Goal: Download file/media

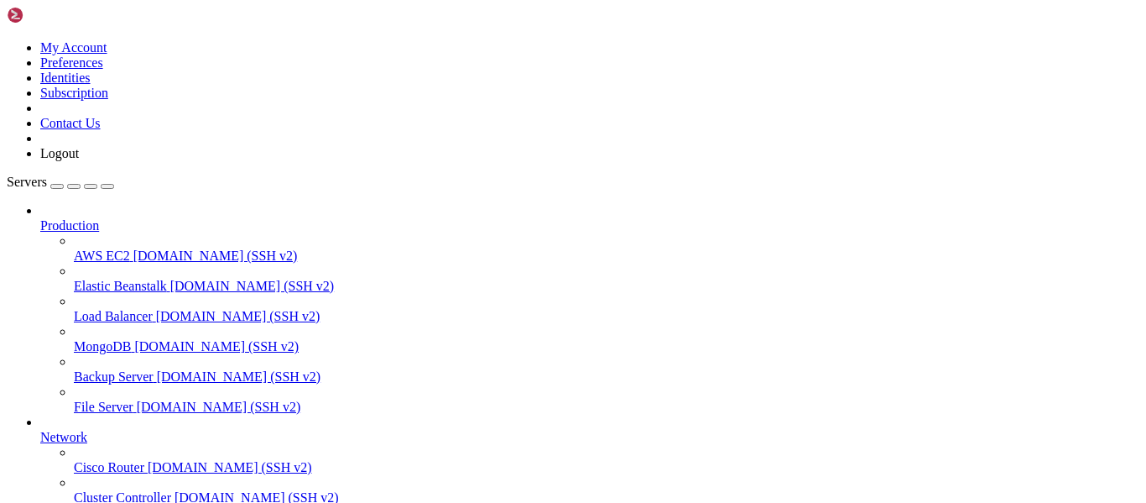
scroll to position [263, 0]
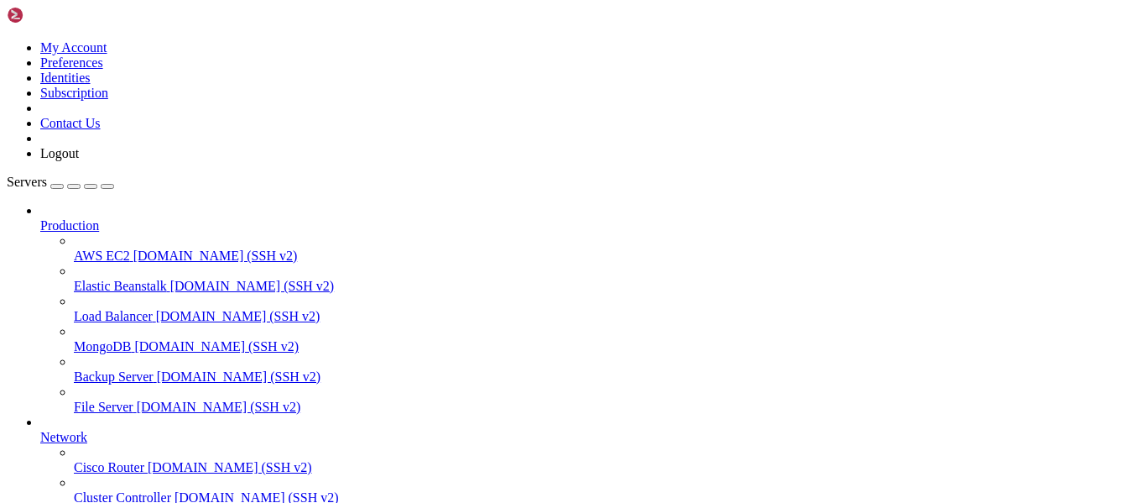
scroll to position [382, 0]
type input "/home/vanilla/velocity"
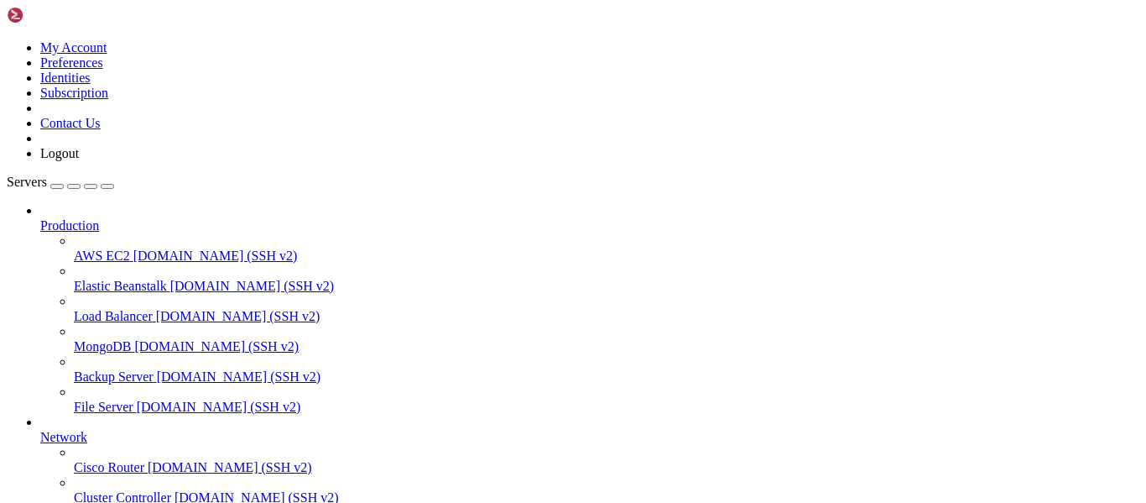
scroll to position [0, 0]
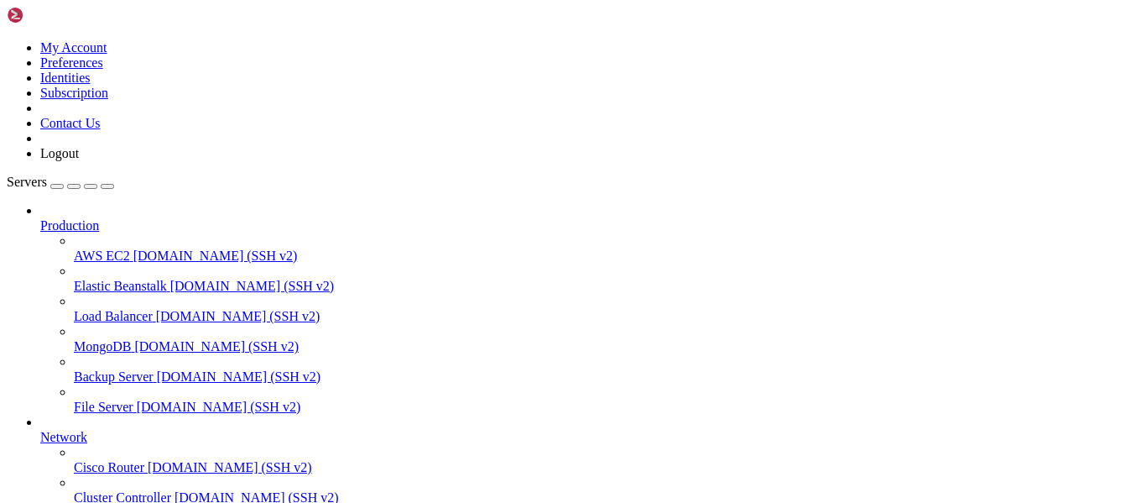
scroll to position [0, 0]
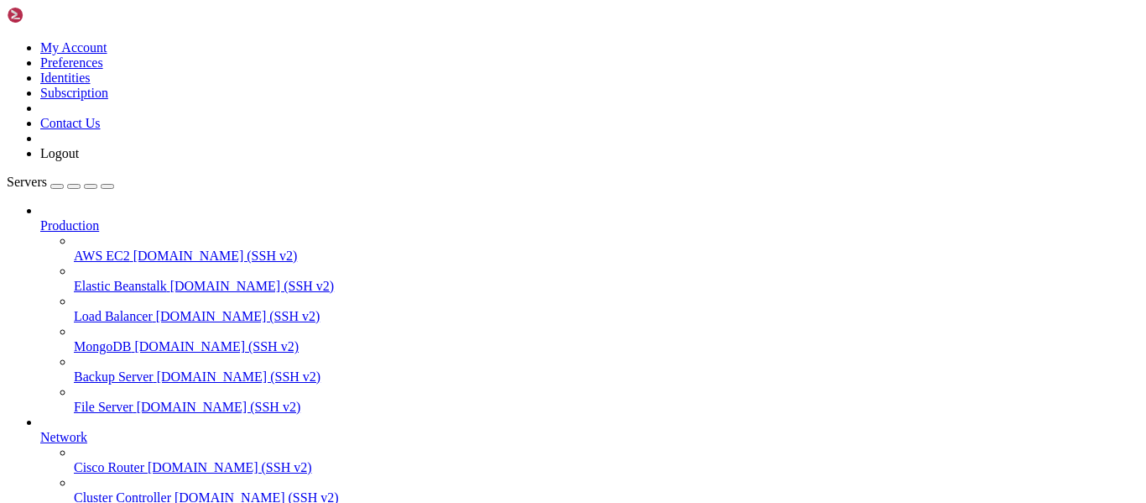
scroll to position [12, 0]
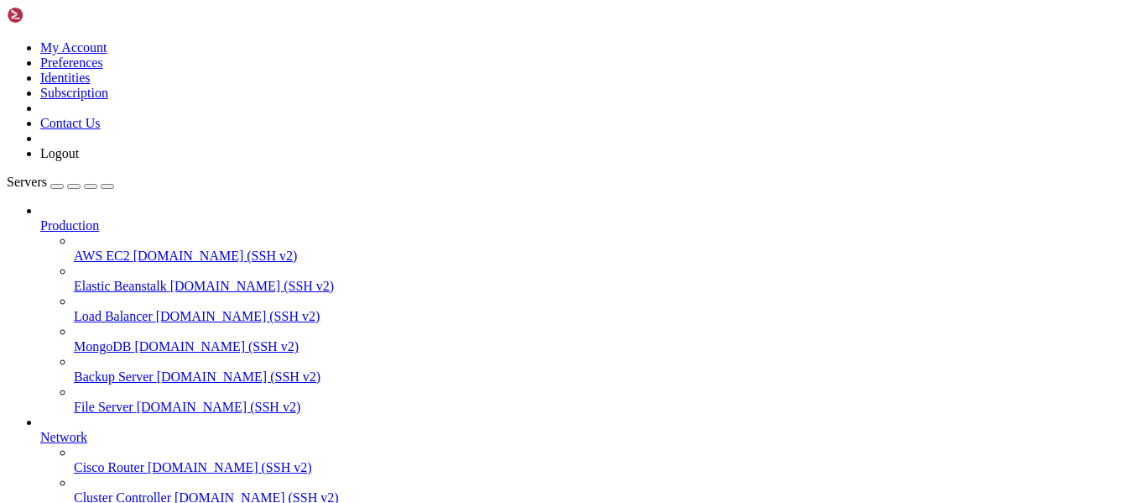
scroll to position [247, 0]
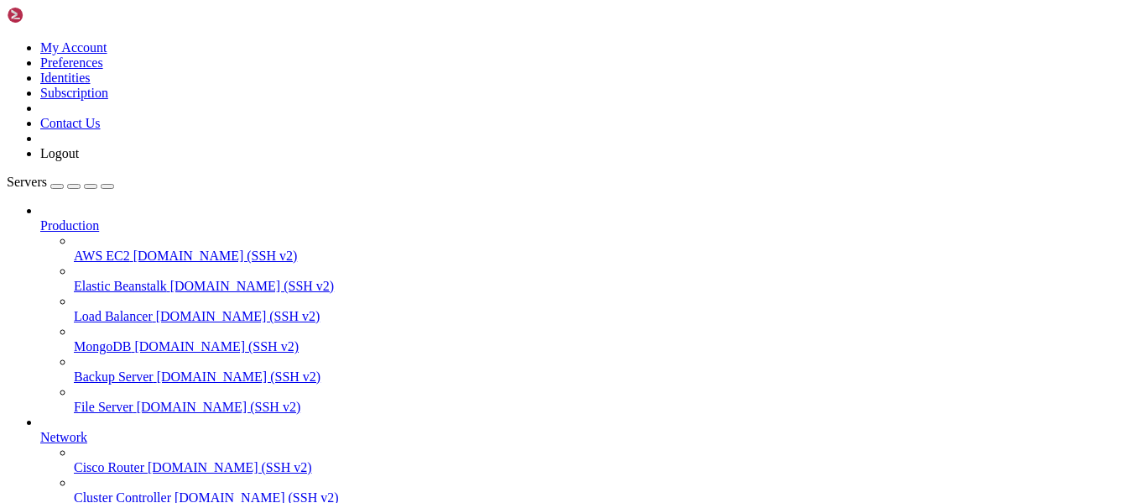
scroll to position [2138, 0]
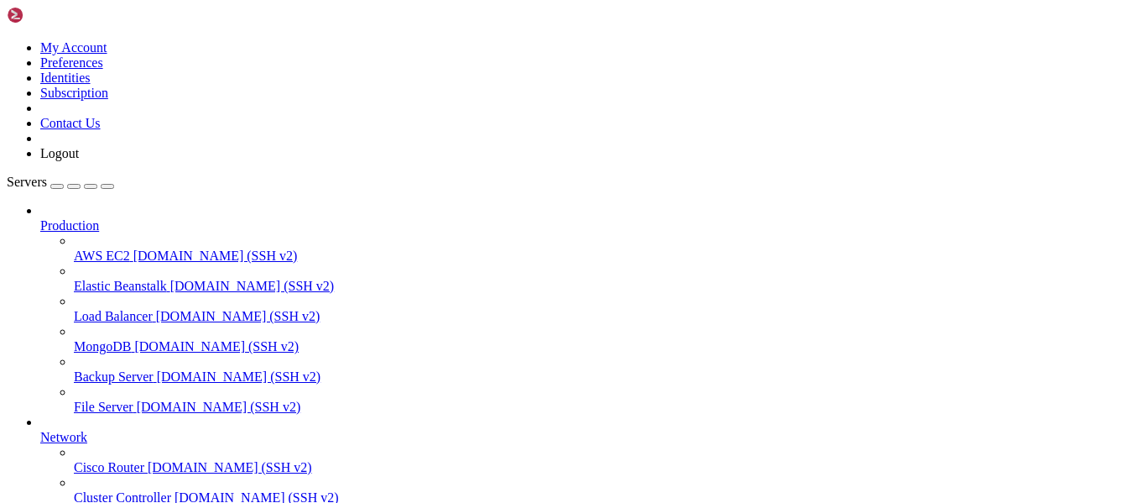
drag, startPoint x: 457, startPoint y: 1361, endPoint x: 5, endPoint y: 1029, distance: 560.7
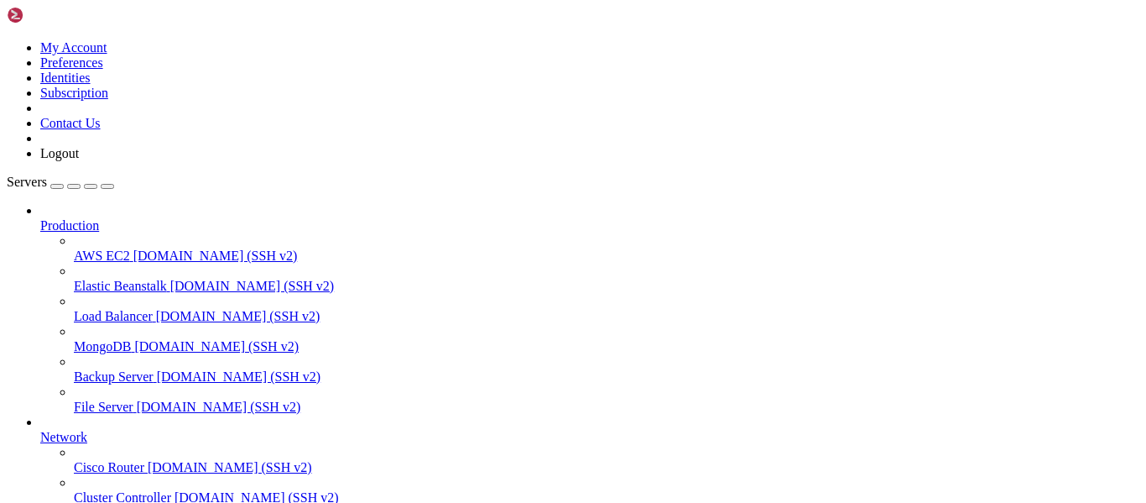
scroll to position [6331, 0]
drag, startPoint x: 13, startPoint y: 1114, endPoint x: 109, endPoint y: 1358, distance: 261.4
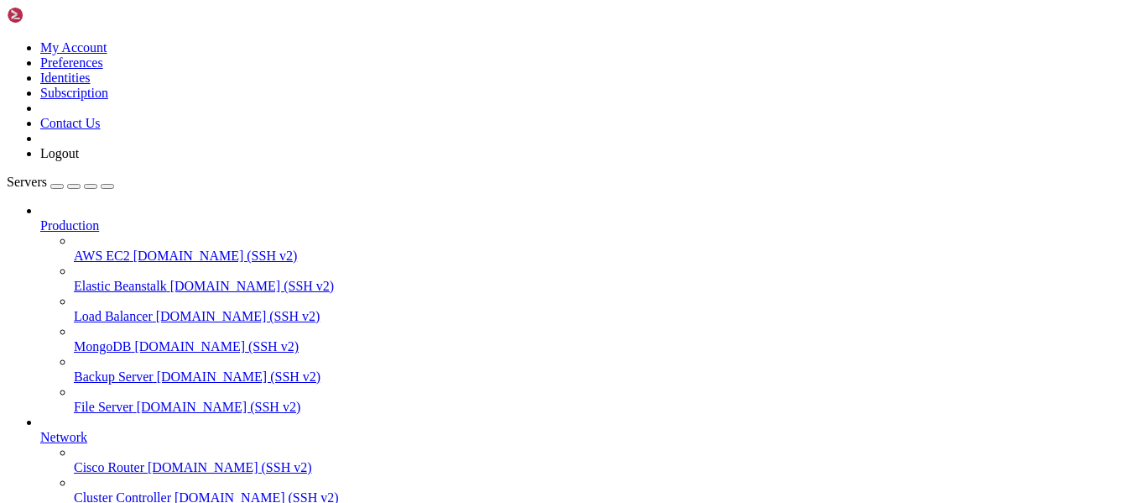
scroll to position [658, 0]
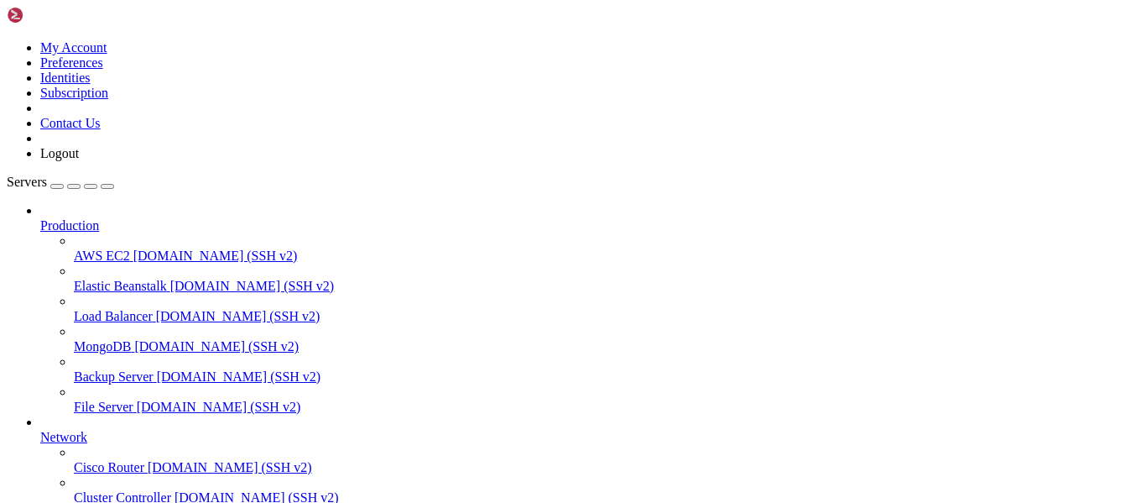
scroll to position [1339, 0]
drag, startPoint x: 12, startPoint y: 1090, endPoint x: 420, endPoint y: 1423, distance: 526.5
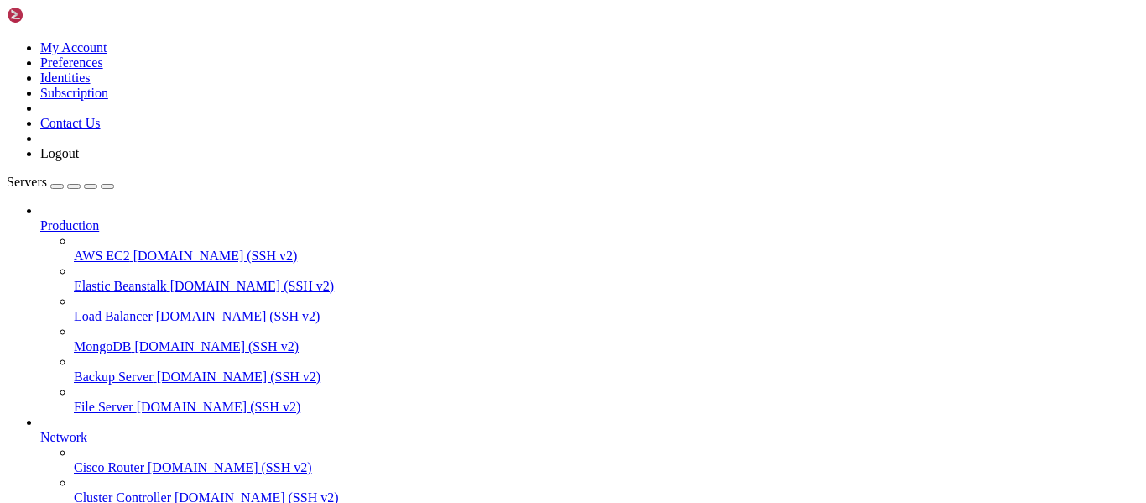
drag, startPoint x: 376, startPoint y: 1340, endPoint x: 13, endPoint y: 1191, distance: 392.0
